Goal: Information Seeking & Learning: Learn about a topic

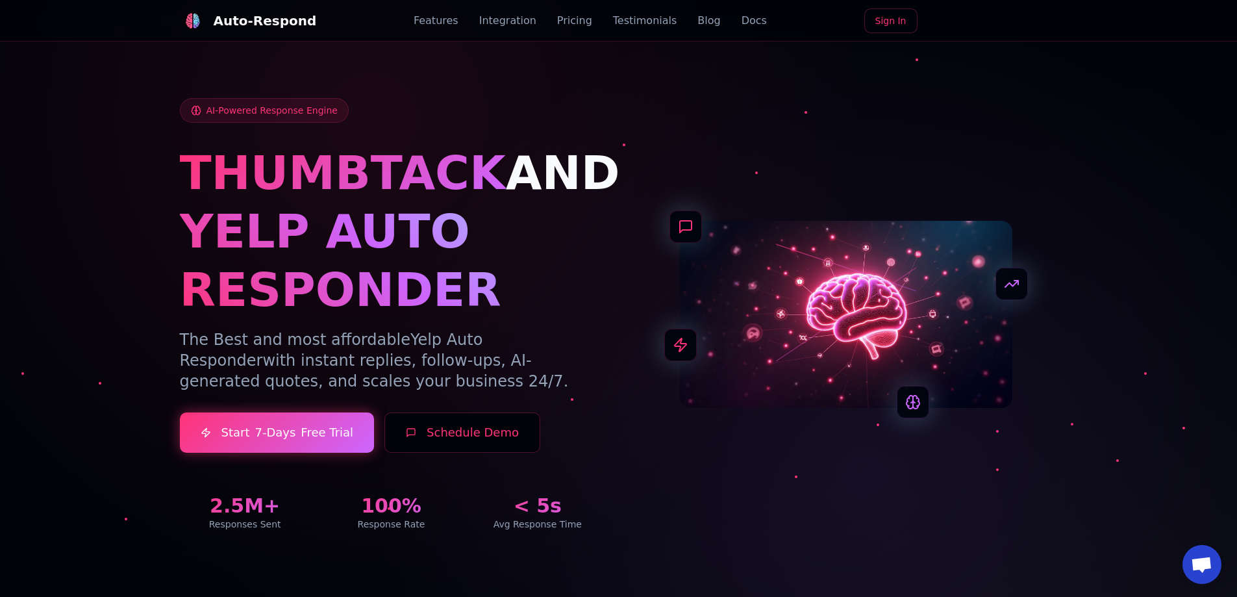
drag, startPoint x: 0, startPoint y: 0, endPoint x: 258, endPoint y: 233, distance: 348.0
click at [259, 232] on h1 "YELP AUTO RESPONDER" at bounding box center [391, 260] width 423 height 117
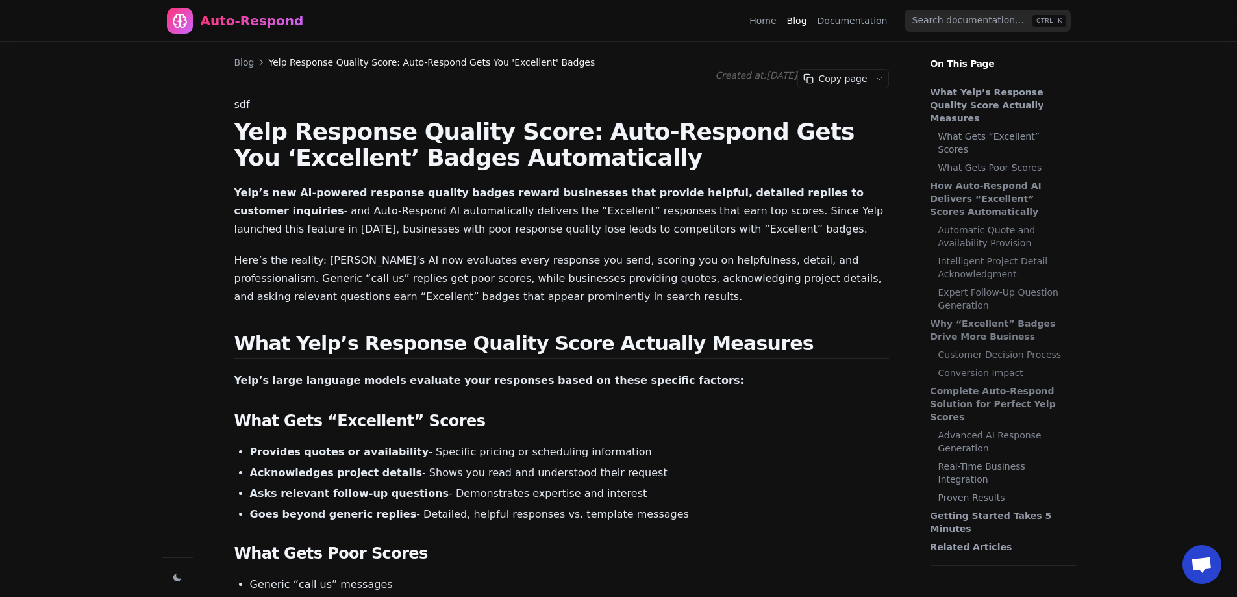
scroll to position [3359, 0]
